Goal: Navigation & Orientation: Find specific page/section

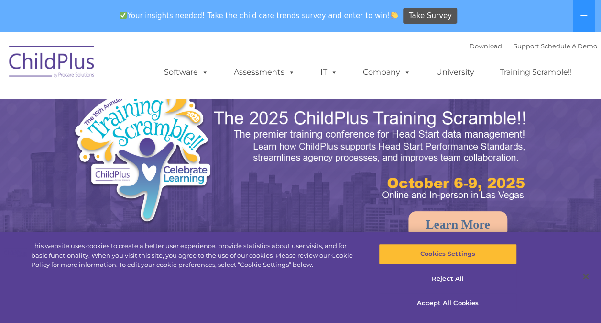
select select "MEDIUM"
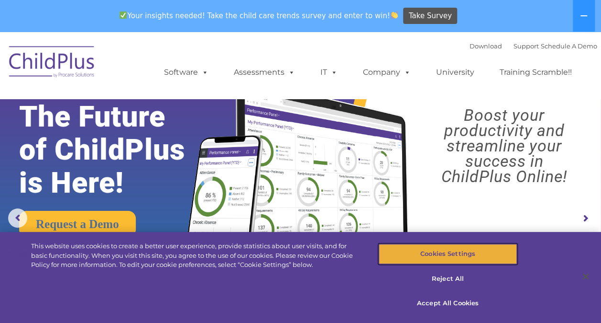
click at [473, 251] on button "Cookies Settings" at bounding box center [448, 254] width 138 height 20
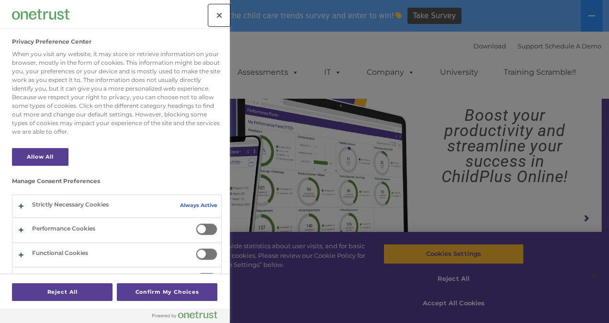
click at [222, 13] on button "Close" at bounding box center [219, 15] width 21 height 21
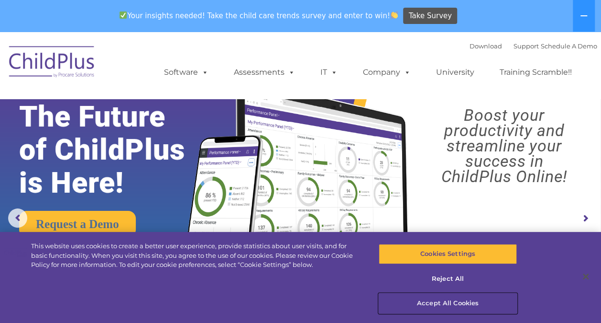
click at [456, 303] on button "Accept All Cookies" at bounding box center [448, 303] width 138 height 20
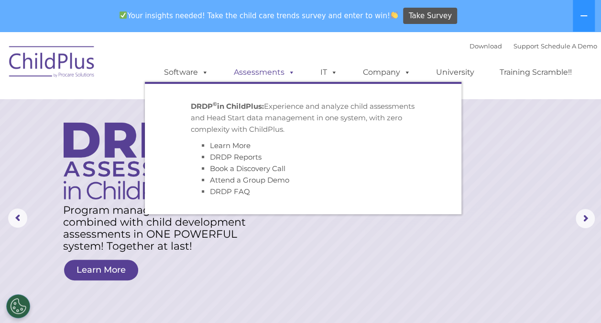
click at [247, 71] on link "Assessments" at bounding box center [264, 72] width 80 height 19
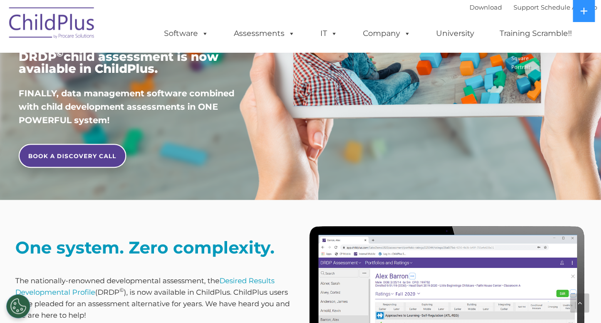
scroll to position [360, 0]
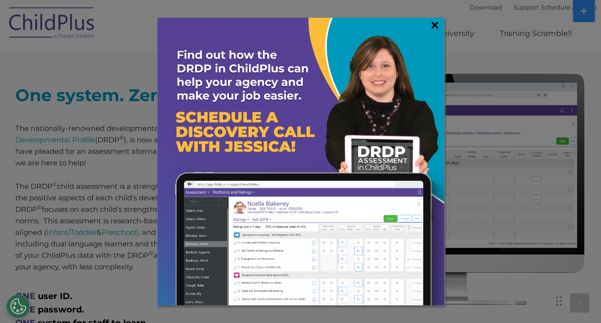
click at [430, 22] on link "×" at bounding box center [435, 25] width 11 height 10
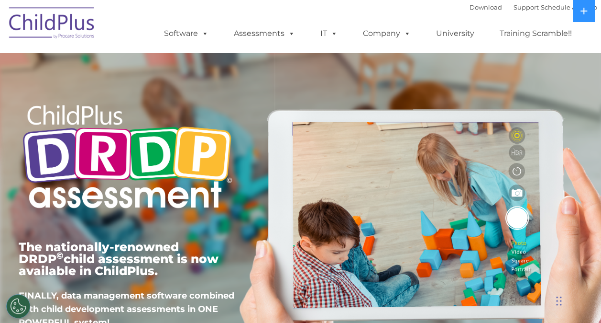
scroll to position [152, 0]
